Goal: Go to known website: Access a specific website the user already knows

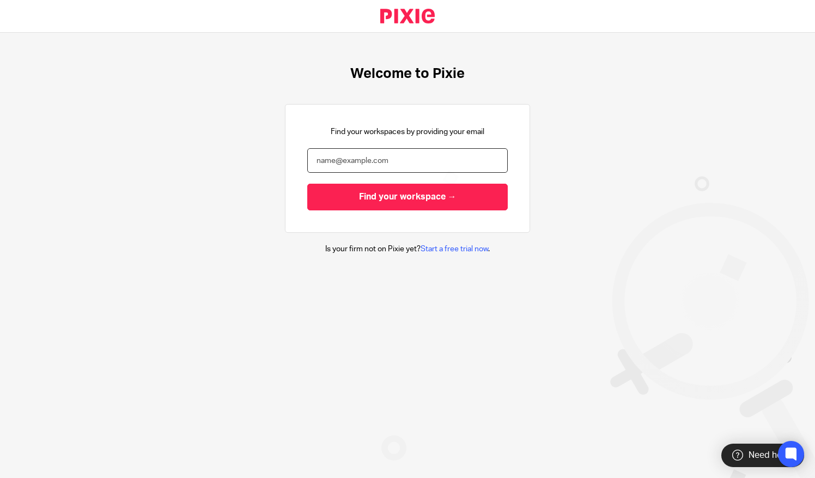
click at [349, 161] on input "email" at bounding box center [407, 160] width 201 height 25
type input "[PERSON_NAME][EMAIL_ADDRESS][DOMAIN_NAME]"
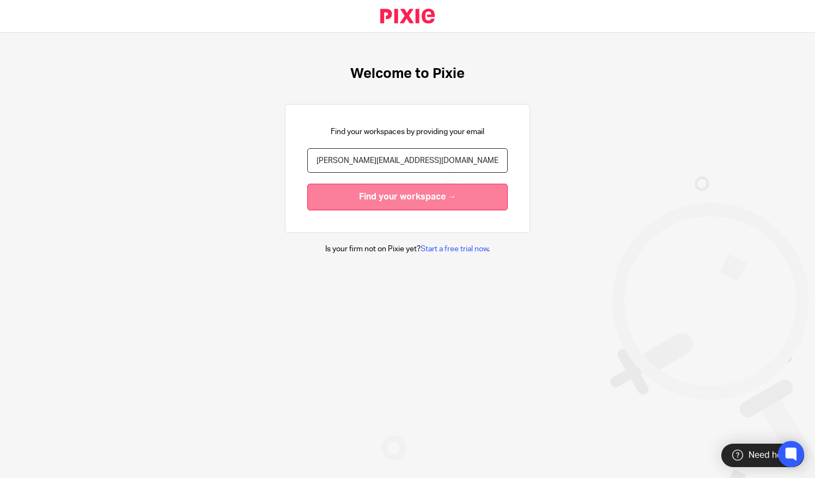
click at [354, 202] on input "Find your workspace →" at bounding box center [407, 197] width 201 height 27
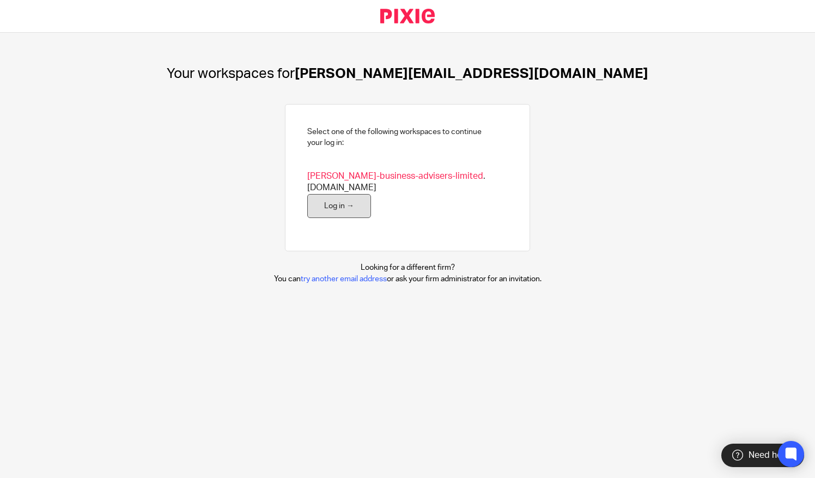
click at [326, 194] on link "Log in →" at bounding box center [339, 206] width 64 height 25
